Goal: Task Accomplishment & Management: Use online tool/utility

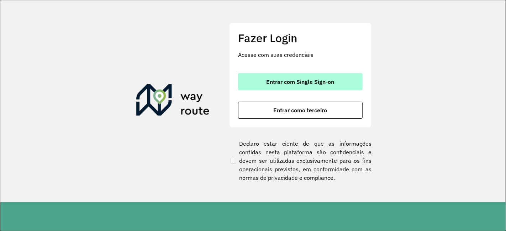
click at [292, 82] on span "Entrar com Single Sign-on" at bounding box center [300, 82] width 68 height 6
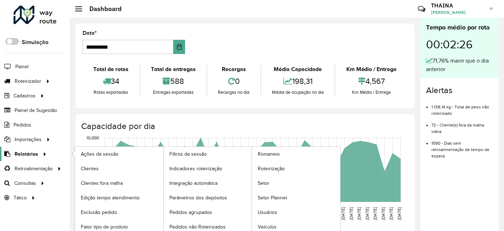
click at [30, 152] on span "Relatórios" at bounding box center [26, 154] width 23 height 7
click at [274, 153] on span "Romaneio" at bounding box center [269, 154] width 23 height 7
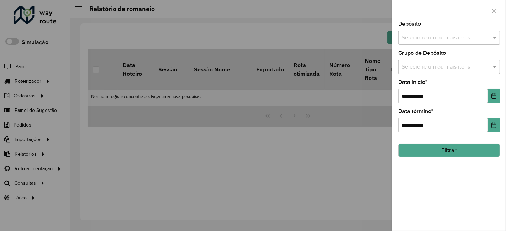
click at [433, 36] on input "text" at bounding box center [445, 38] width 91 height 9
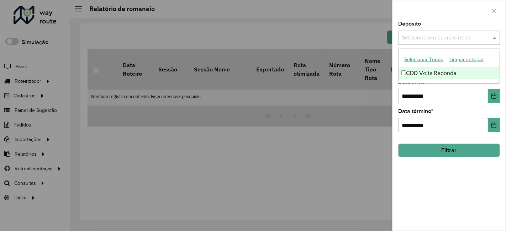
click at [424, 74] on div "CDD Volta Redonda" at bounding box center [449, 73] width 101 height 12
click at [428, 88] on div "**********" at bounding box center [449, 91] width 102 height 23
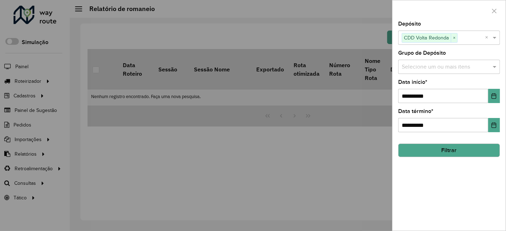
click at [426, 68] on input "text" at bounding box center [445, 67] width 91 height 9
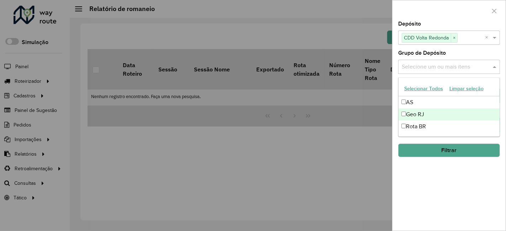
click at [419, 114] on div "Geo RJ" at bounding box center [449, 115] width 101 height 12
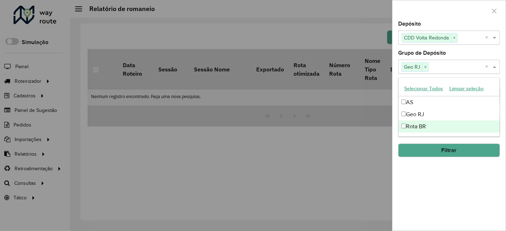
click at [425, 163] on div "**********" at bounding box center [448, 126] width 113 height 210
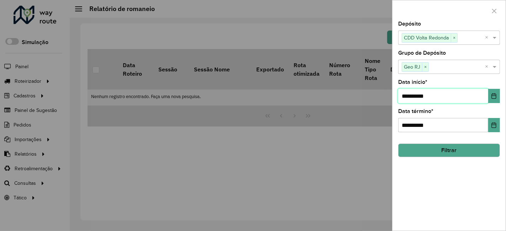
click at [467, 94] on input "**********" at bounding box center [443, 96] width 90 height 14
click at [492, 95] on icon "Choose Date" at bounding box center [494, 96] width 6 height 6
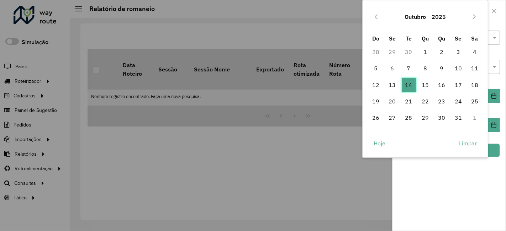
click at [409, 86] on span "14" at bounding box center [409, 85] width 14 height 14
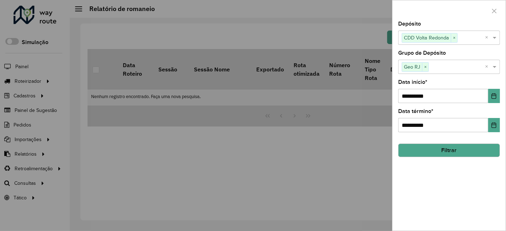
click at [464, 148] on button "Filtrar" at bounding box center [449, 151] width 102 height 14
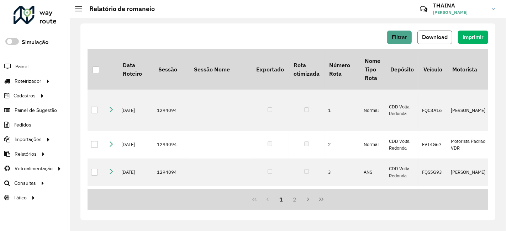
click at [442, 35] on span "Download" at bounding box center [435, 37] width 26 height 6
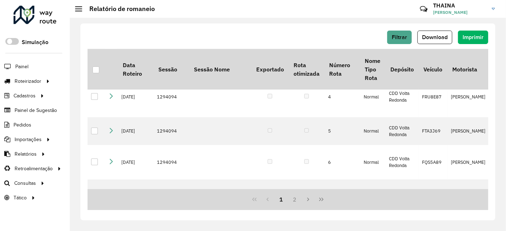
scroll to position [39, 0]
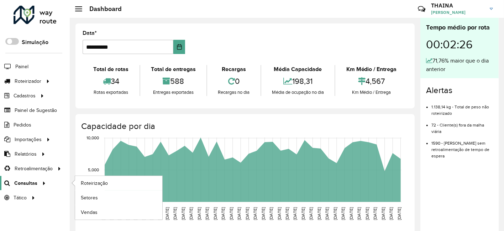
click at [38, 182] on div at bounding box center [42, 183] width 11 height 7
click at [97, 181] on span "Roteirização" at bounding box center [95, 183] width 29 height 7
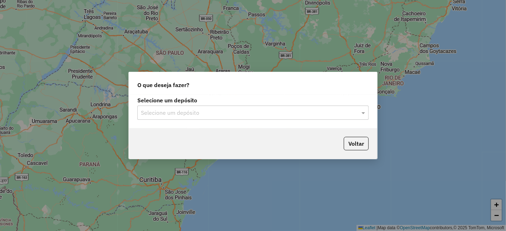
click at [222, 107] on div "Selecione um depósito" at bounding box center [252, 113] width 231 height 14
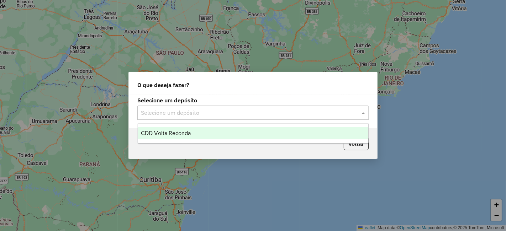
click at [160, 139] on div "CDD Volta Redonda" at bounding box center [253, 133] width 230 height 12
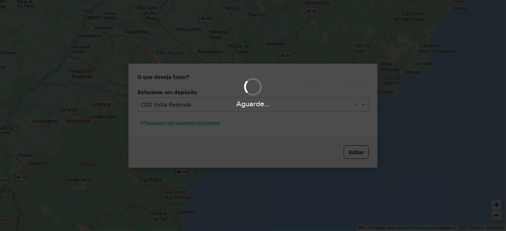
click at [176, 125] on div "Aguarde..." at bounding box center [253, 115] width 506 height 231
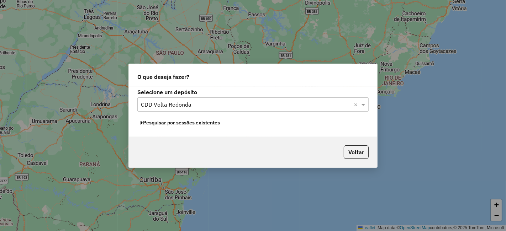
click at [180, 123] on button "Pesquisar por sessões existentes" at bounding box center [180, 122] width 86 height 11
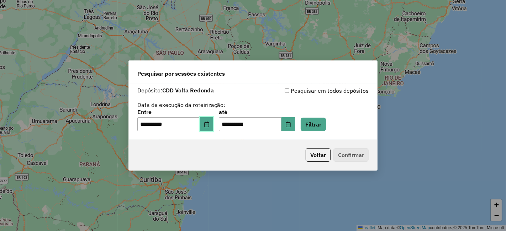
click at [207, 125] on button "Choose Date" at bounding box center [207, 124] width 14 height 14
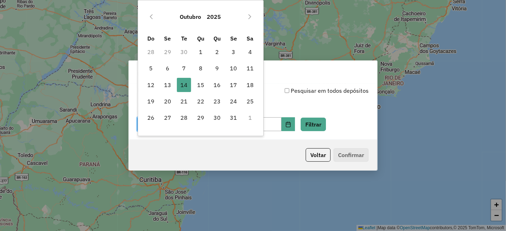
drag, startPoint x: 169, startPoint y: 81, endPoint x: 309, endPoint y: 138, distance: 151.2
click at [170, 82] on span "13" at bounding box center [167, 85] width 14 height 14
type input "**********"
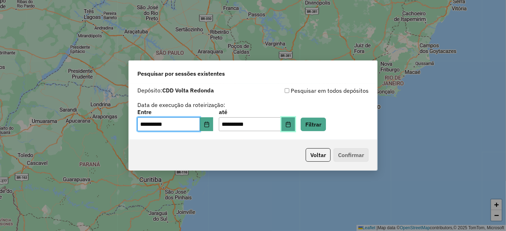
click at [290, 127] on icon "Choose Date" at bounding box center [288, 125] width 5 height 6
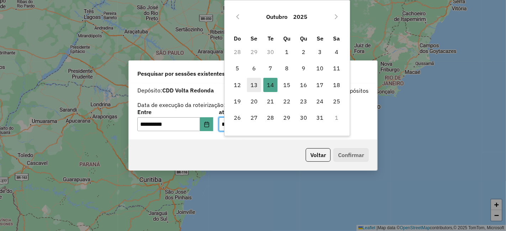
click at [255, 86] on span "13" at bounding box center [254, 85] width 14 height 14
type input "**********"
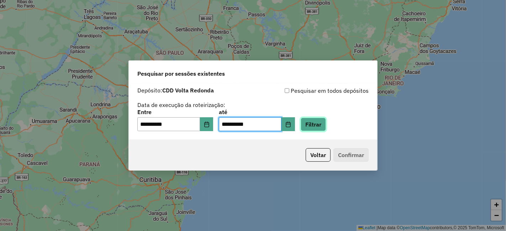
click at [324, 120] on button "Filtrar" at bounding box center [313, 125] width 25 height 14
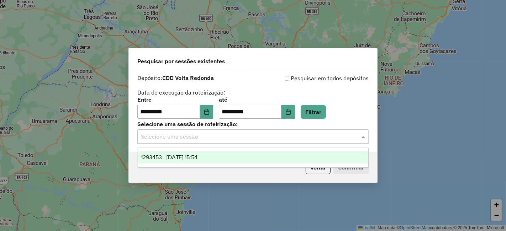
click at [179, 136] on input "text" at bounding box center [246, 137] width 210 height 9
click at [181, 157] on span "1293453 - 13/10/2025 15:54" at bounding box center [169, 157] width 57 height 6
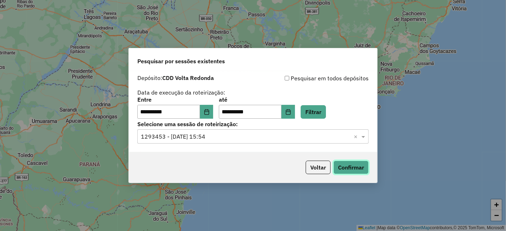
click at [356, 167] on button "Confirmar" at bounding box center [350, 168] width 35 height 14
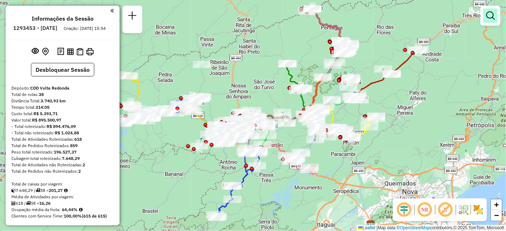
click at [488, 17] on em at bounding box center [490, 15] width 9 height 9
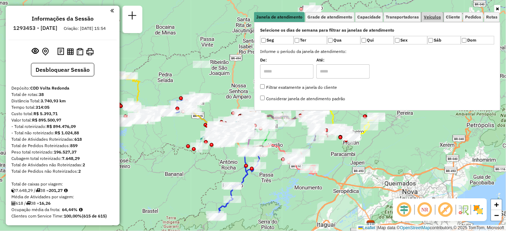
click at [438, 17] on span "Veículos" at bounding box center [432, 17] width 17 height 4
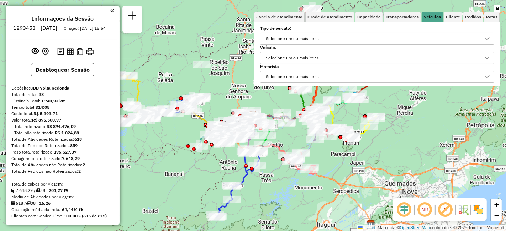
click at [307, 57] on div "Selecione um ou mais itens" at bounding box center [292, 57] width 58 height 11
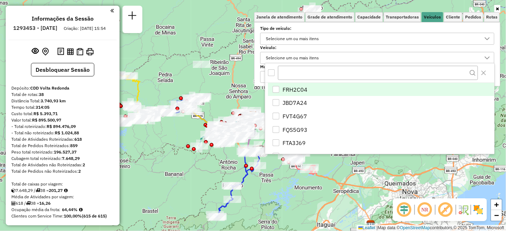
scroll to position [4, 24]
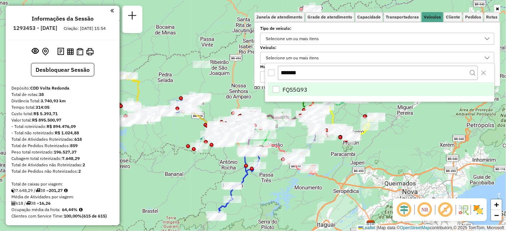
type input "*******"
click at [280, 85] on li "FQS5G93" at bounding box center [381, 90] width 226 height 14
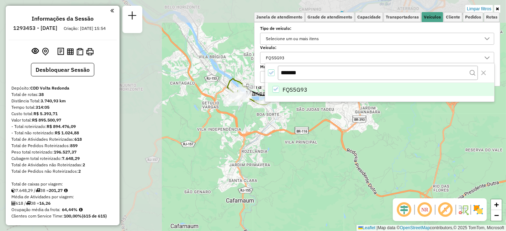
drag, startPoint x: 220, startPoint y: 141, endPoint x: 418, endPoint y: 199, distance: 206.8
click at [418, 199] on hb-router-mapa "Informações da Sessão 1293453 - [DATE] Criação: [DATE] 15:54 Desbloquear Sessão…" at bounding box center [253, 115] width 506 height 231
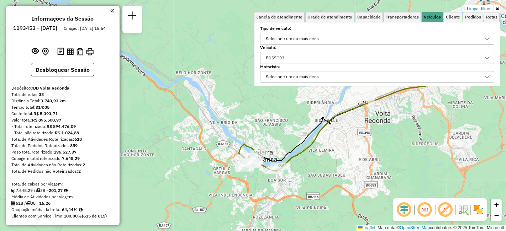
drag, startPoint x: 349, startPoint y: 157, endPoint x: 288, endPoint y: 193, distance: 71.5
click at [360, 227] on div "Limpar filtros Janela de atendimento Grade de atendimento Capacidade Transporta…" at bounding box center [253, 115] width 506 height 231
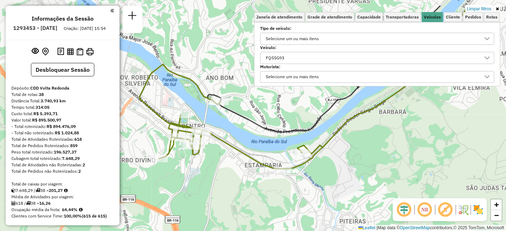
drag, startPoint x: 271, startPoint y: 182, endPoint x: 307, endPoint y: 211, distance: 45.8
click at [307, 211] on div "Limpar filtros Janela de atendimento Grade de atendimento Capacidade Transporta…" at bounding box center [253, 115] width 506 height 231
